Goal: Browse casually: Explore the website without a specific task or goal

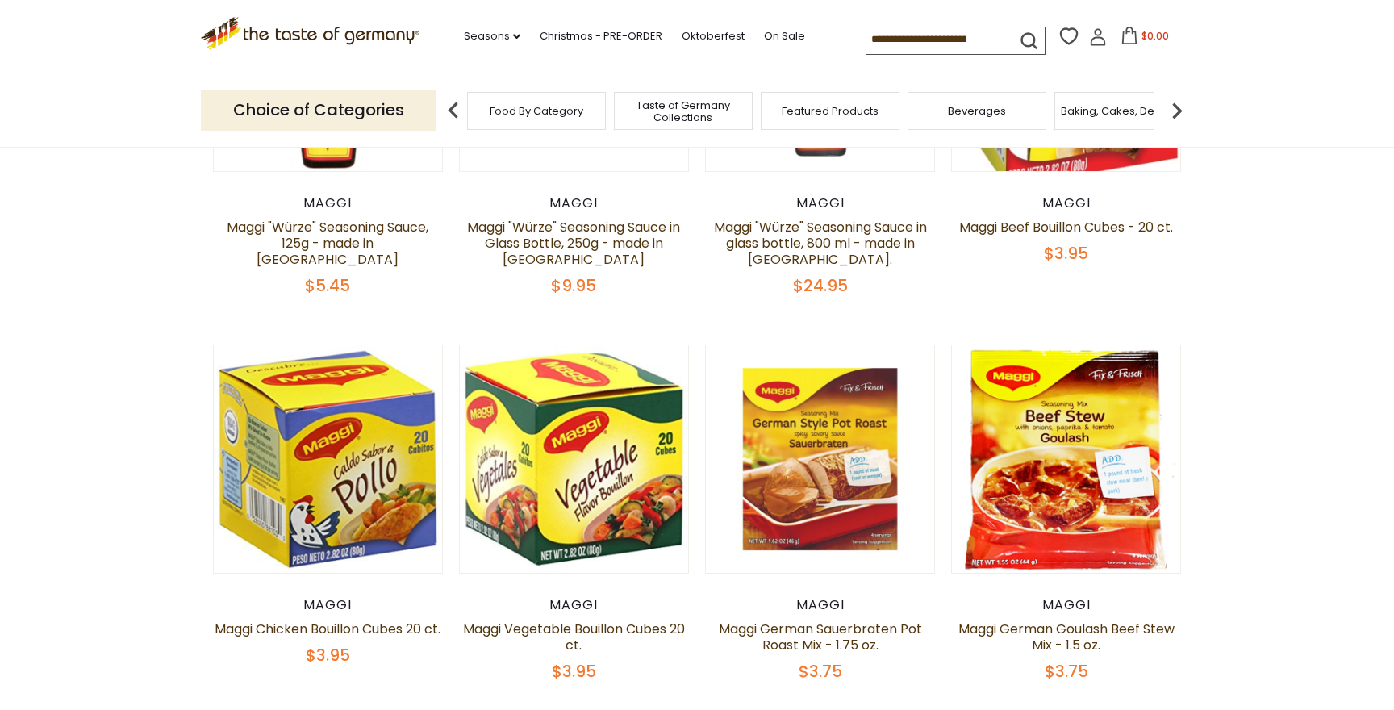
scroll to position [357, 0]
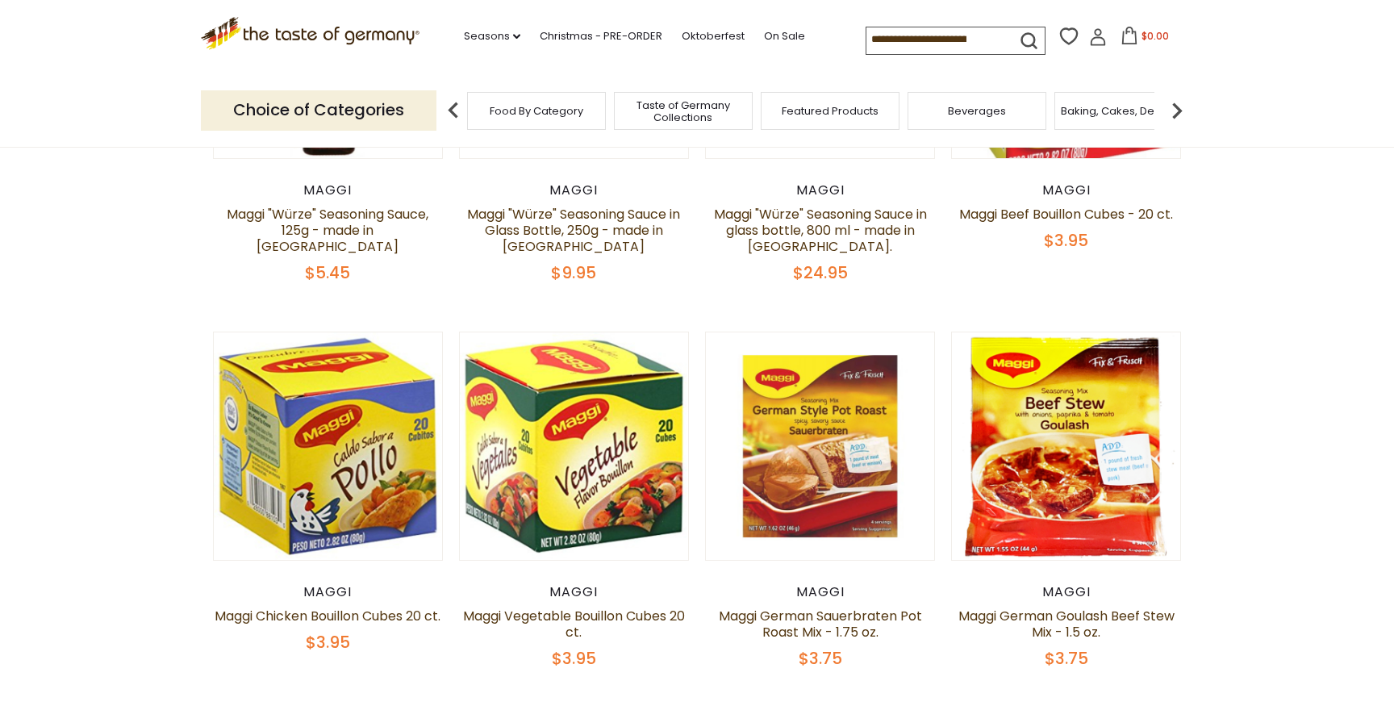
click at [685, 108] on span "Taste of Germany Collections" at bounding box center [683, 111] width 129 height 24
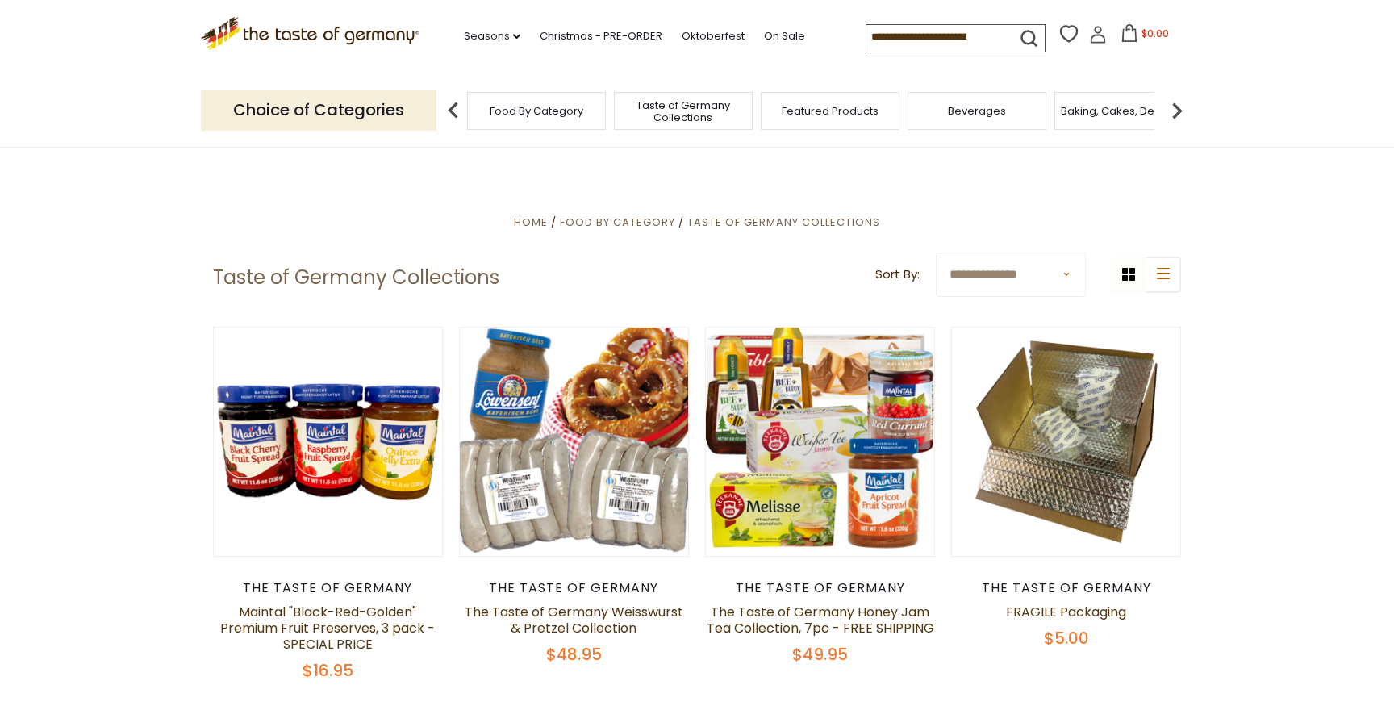
click at [458, 106] on img at bounding box center [453, 110] width 32 height 32
click at [452, 108] on img at bounding box center [453, 110] width 32 height 32
